Goal: Task Accomplishment & Management: Use online tool/utility

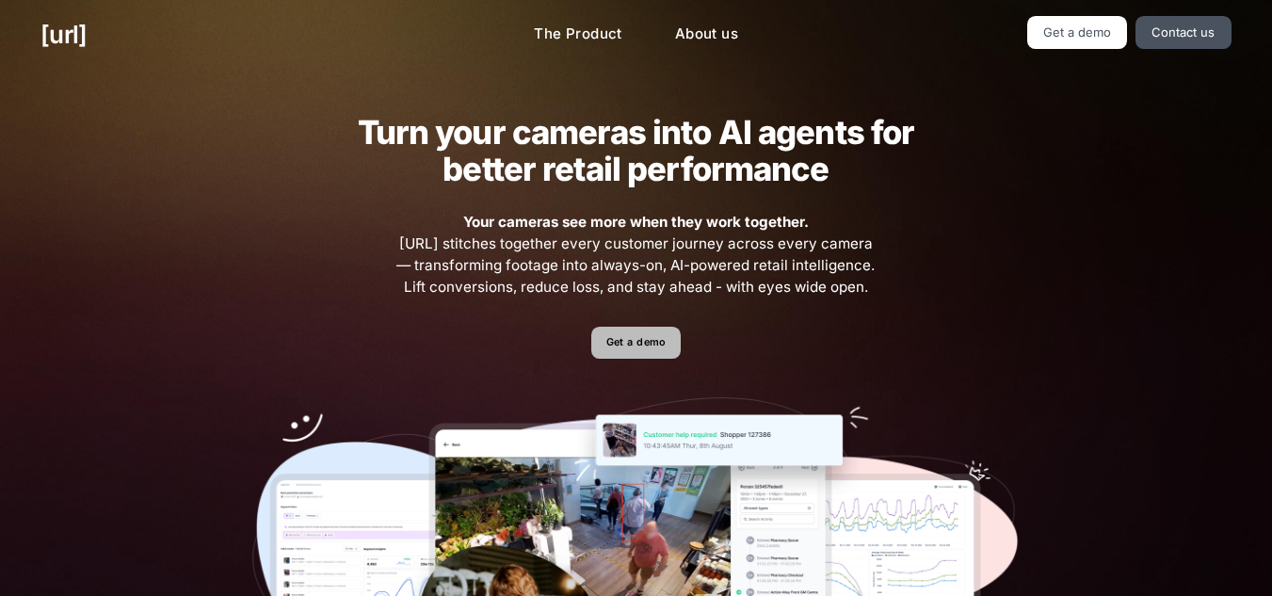
click at [634, 346] on link "Get a demo" at bounding box center [635, 343] width 89 height 33
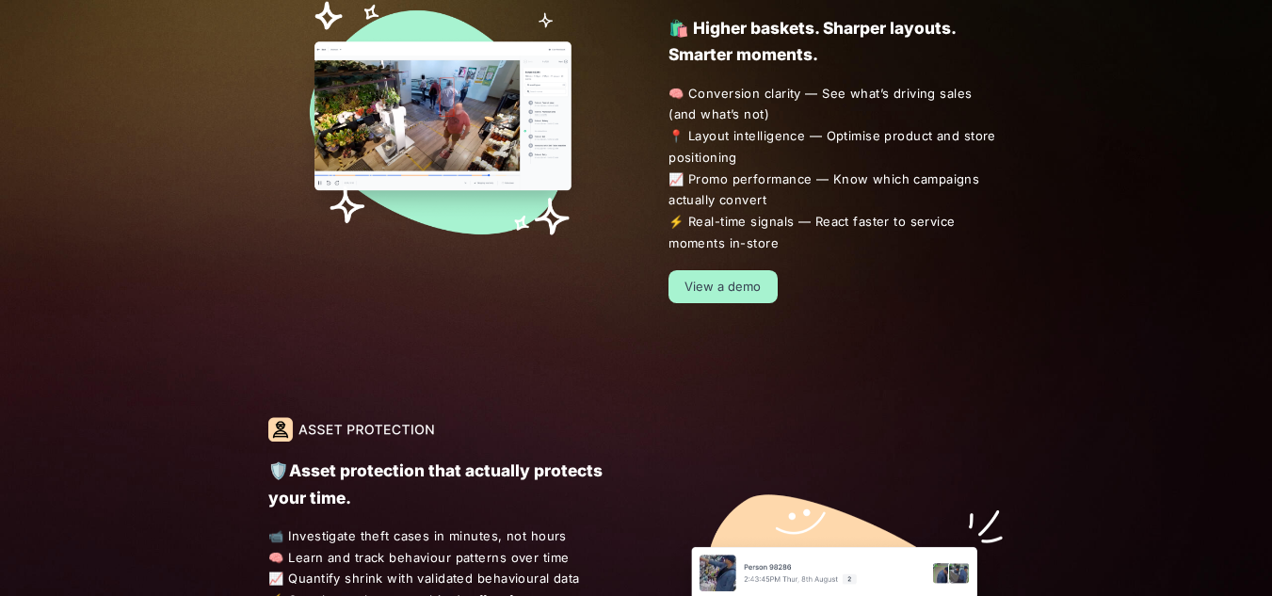
scroll to position [1318, 0]
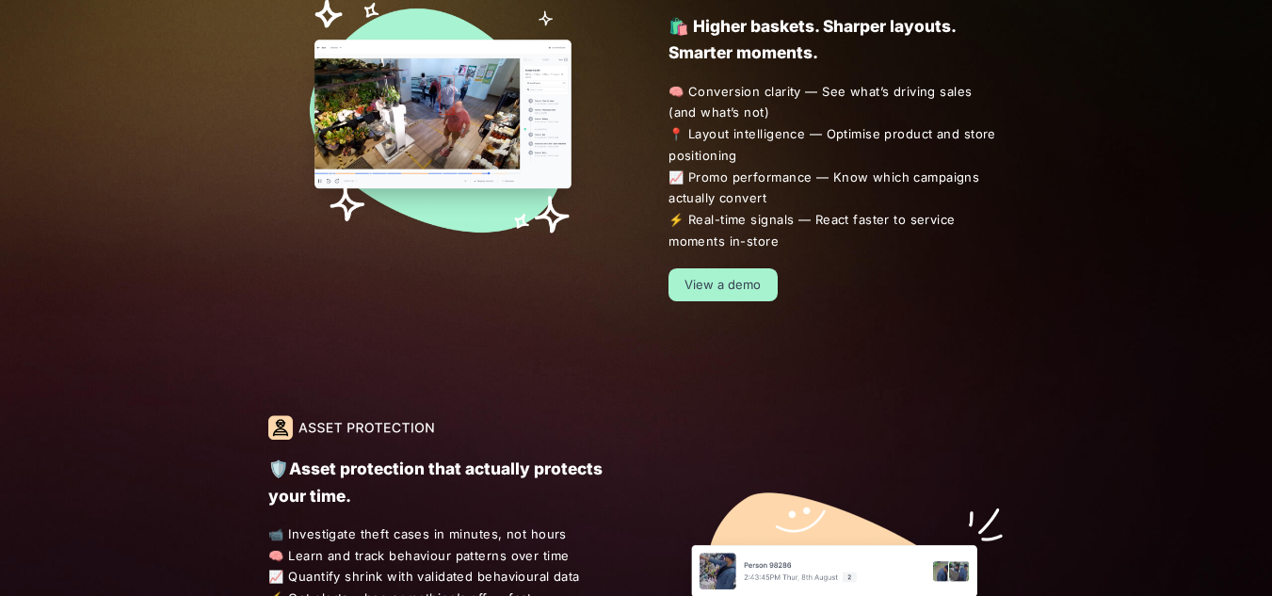
click at [728, 266] on div "🛍️ Higher baskets. Sharper layouts. Smarter moments. 🧠 Conversion clarity — See…" at bounding box center [804, 139] width 400 height 326
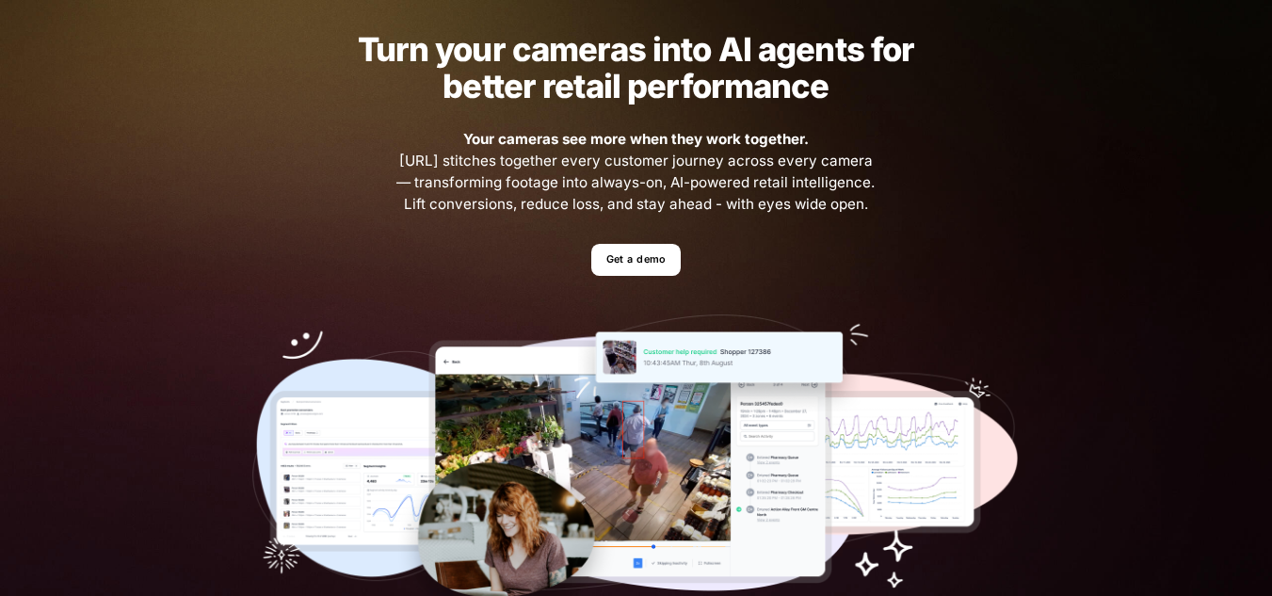
scroll to position [0, 0]
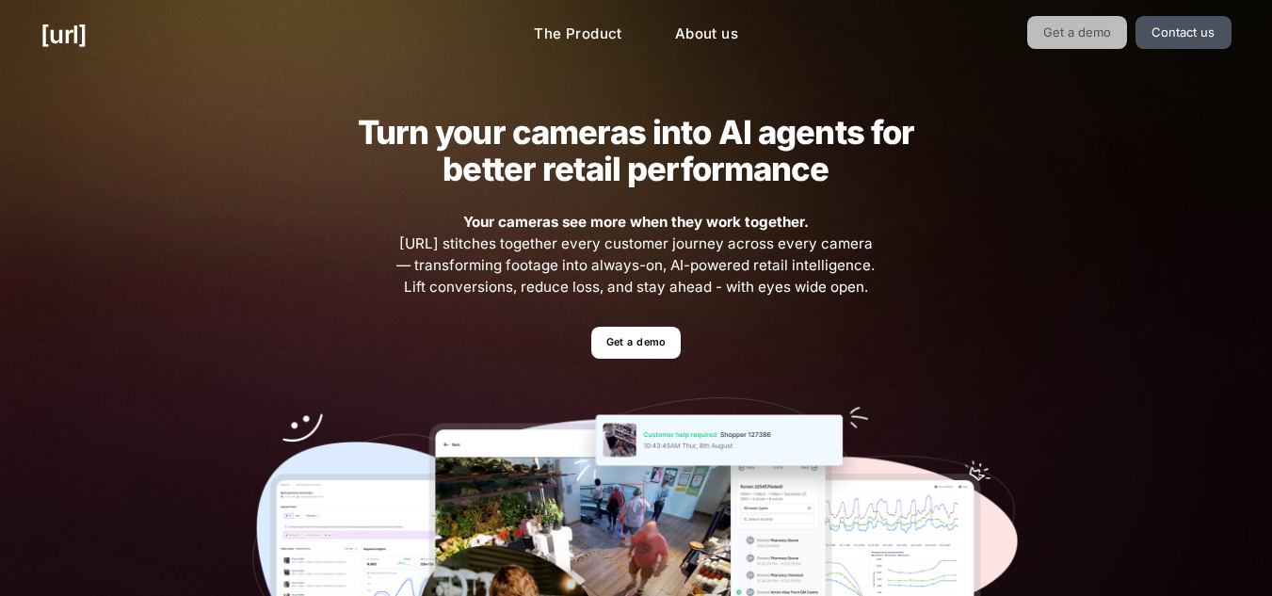
click at [1104, 34] on link "Get a demo" at bounding box center [1077, 32] width 101 height 33
